Goal: Task Accomplishment & Management: Manage account settings

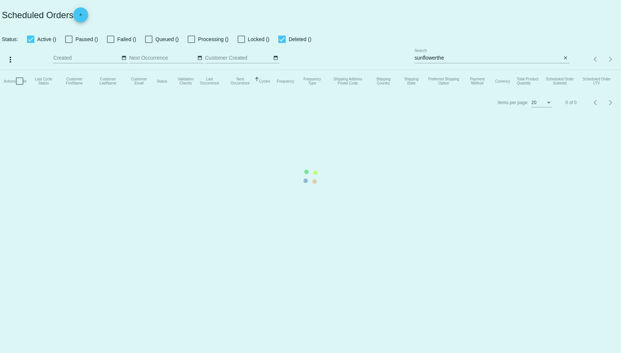
click at [448, 70] on mat-table "Actions Id Last Cycle Status Customer FirstName Customer LastName Customer Emai…" at bounding box center [310, 81] width 621 height 22
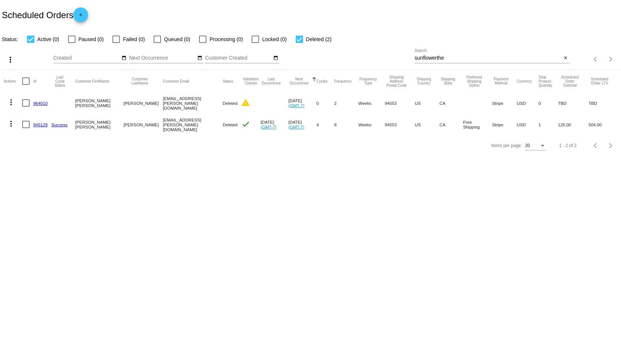
click at [454, 58] on input "sunflowerthe" at bounding box center [488, 58] width 147 height 6
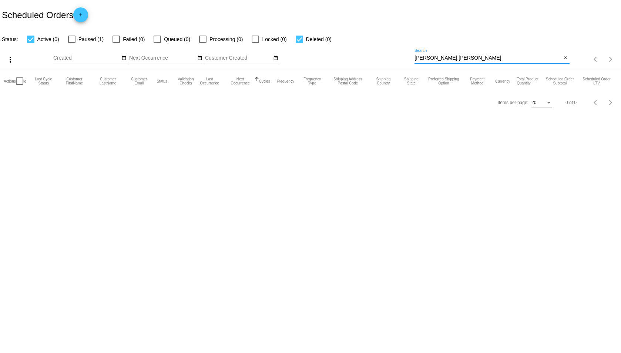
type input "david.orr"
click at [90, 40] on span "Paused (1)" at bounding box center [90, 39] width 25 height 9
click at [72, 43] on input "Paused (1)" at bounding box center [71, 43] width 0 height 0
checkbox input "true"
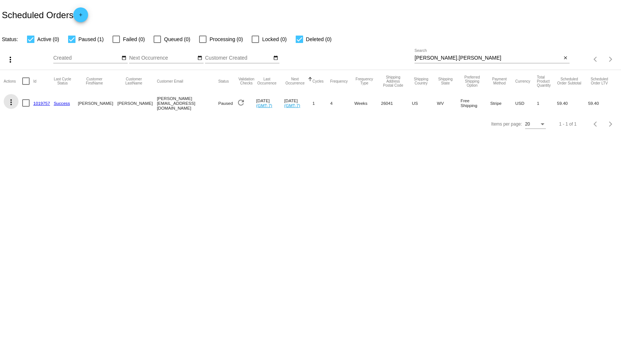
click at [13, 104] on mat-icon "more_vert" at bounding box center [11, 102] width 9 height 9
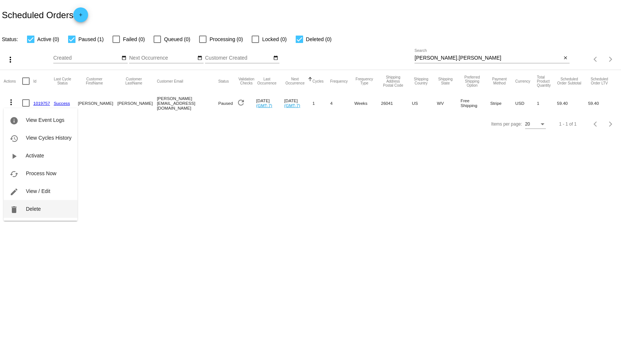
click at [46, 205] on button "delete Delete" at bounding box center [41, 209] width 74 height 18
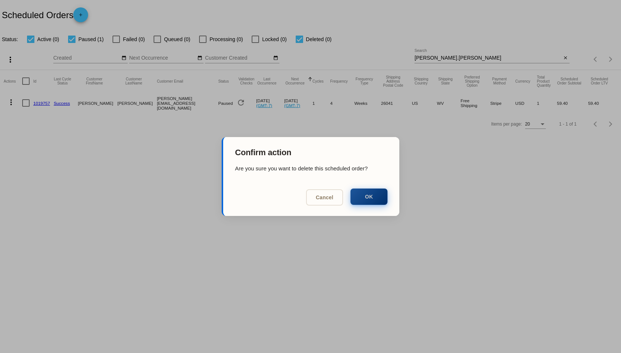
click at [360, 199] on button "OK" at bounding box center [369, 196] width 37 height 16
